Goal: Transaction & Acquisition: Purchase product/service

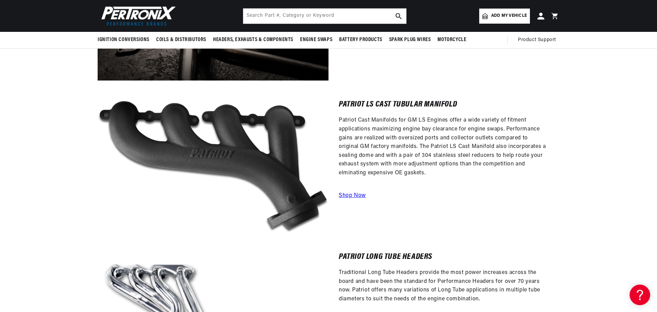
scroll to position [0, 856]
click at [357, 194] on link "Shop Now" at bounding box center [352, 195] width 27 height 5
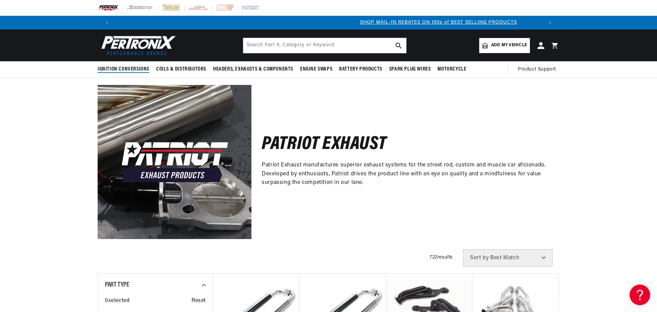
scroll to position [0, 428]
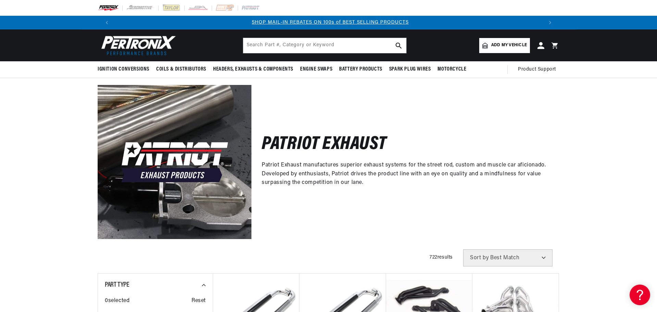
click at [310, 212] on div "Patriot Exhaust Patriot Exhaust manufactures superior exhaust systems for the s…" at bounding box center [405, 162] width 308 height 154
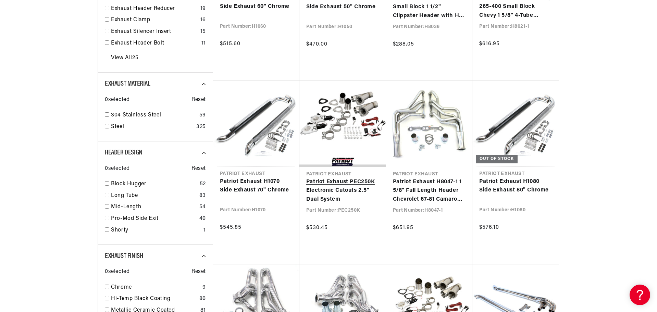
scroll to position [0, 856]
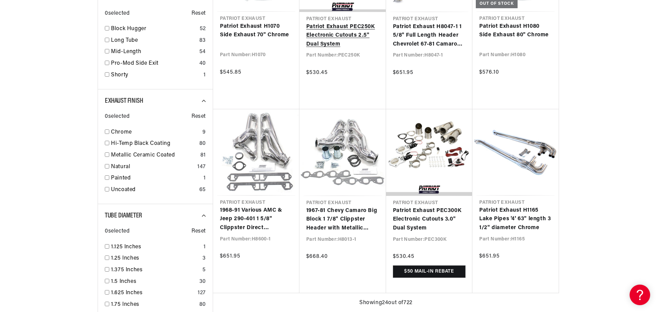
scroll to position [548, 0]
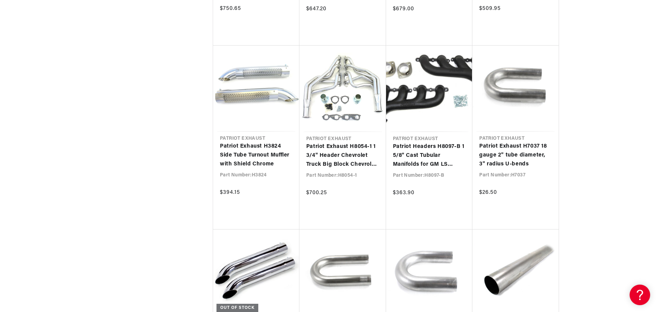
scroll to position [0, 428]
click at [421, 158] on link "Patriot Headers H8097-B 1 5/8" Cast Tubular Manifolds for GM LS Engines (except…" at bounding box center [429, 155] width 73 height 26
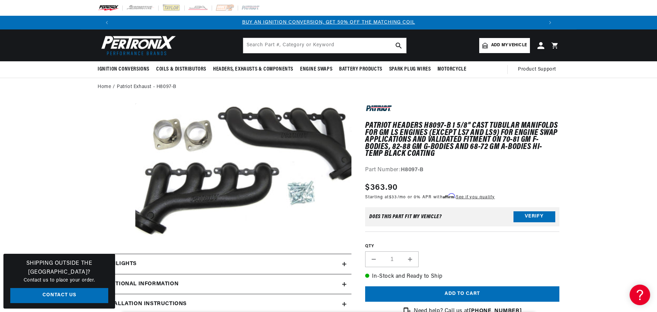
click at [114, 250] on button "Open media 1 in modal" at bounding box center [114, 250] width 0 height 0
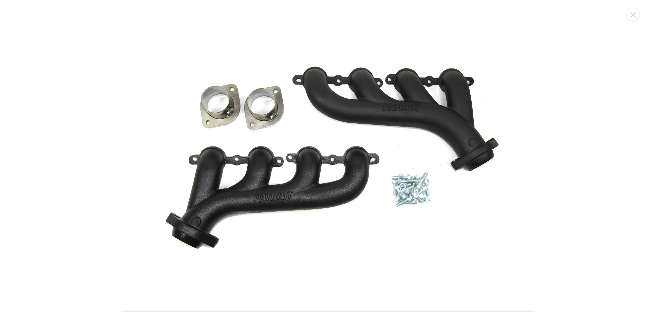
scroll to position [0, 428]
click at [353, 135] on img "Media gallery" at bounding box center [329, 156] width 370 height 229
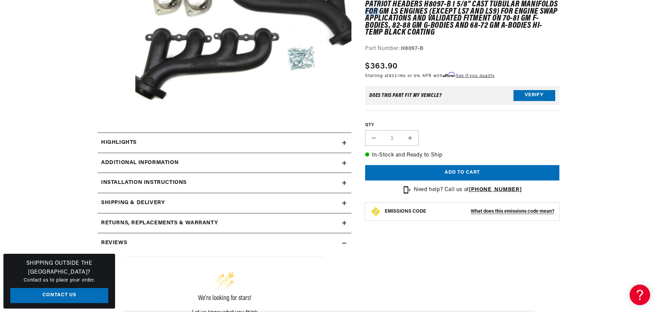
scroll to position [137, 0]
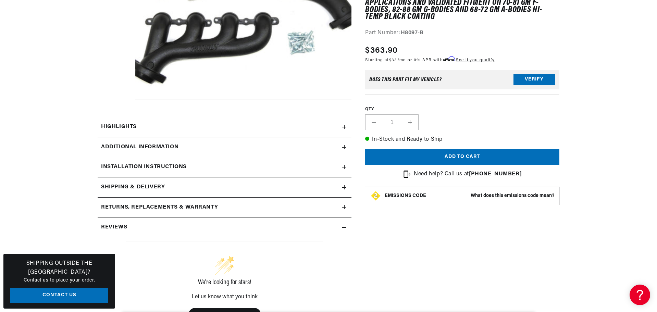
click at [344, 128] on icon at bounding box center [344, 127] width 0 height 4
click at [0, 0] on icon at bounding box center [0, 0] width 0 height 0
click at [344, 128] on icon at bounding box center [344, 127] width 0 height 4
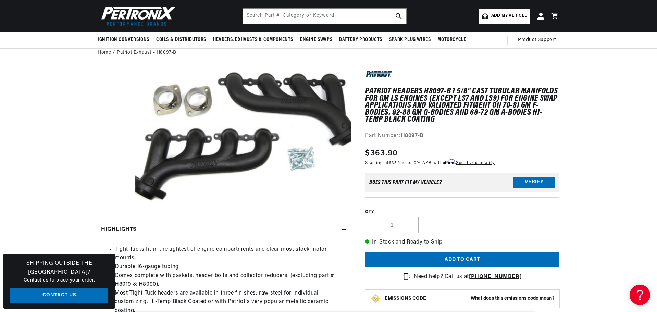
scroll to position [0, 0]
